Goal: Find specific page/section: Find specific page/section

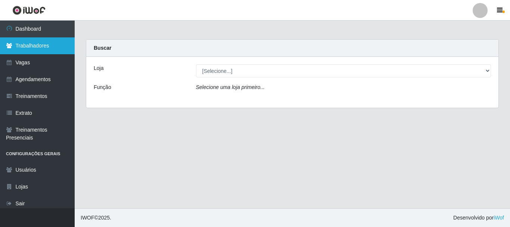
click at [44, 43] on link "Trabalhadores" at bounding box center [37, 45] width 75 height 17
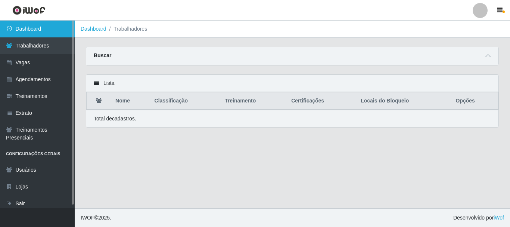
click at [43, 29] on link "Dashboard" at bounding box center [37, 29] width 75 height 17
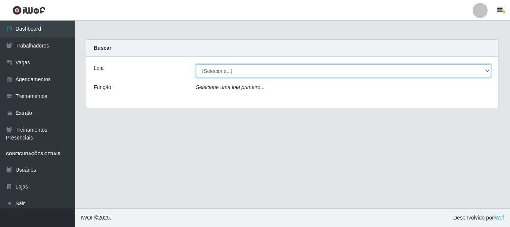
click at [225, 71] on select "[Selecione...] [PERSON_NAME]" at bounding box center [343, 70] width 295 height 13
select select "230"
click at [196, 64] on select "[Selecione...] [PERSON_NAME]" at bounding box center [343, 70] width 295 height 13
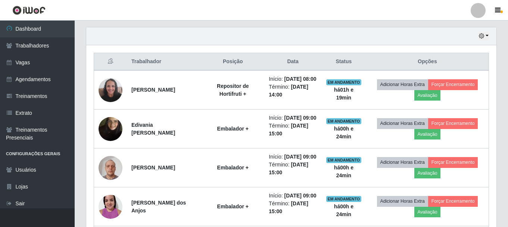
scroll to position [230, 0]
